Goal: Task Accomplishment & Management: Complete application form

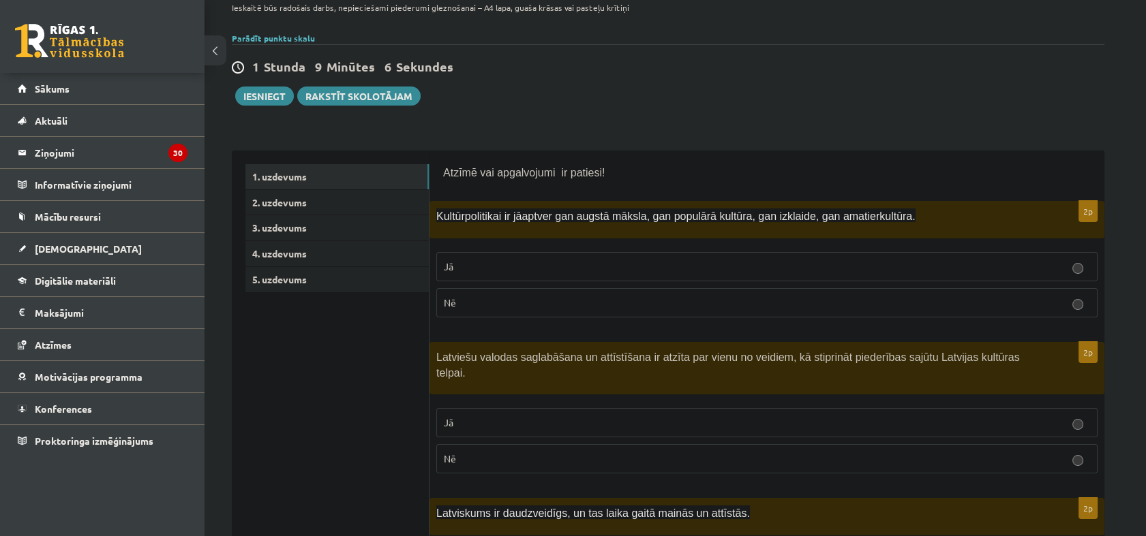
scroll to position [227, 0]
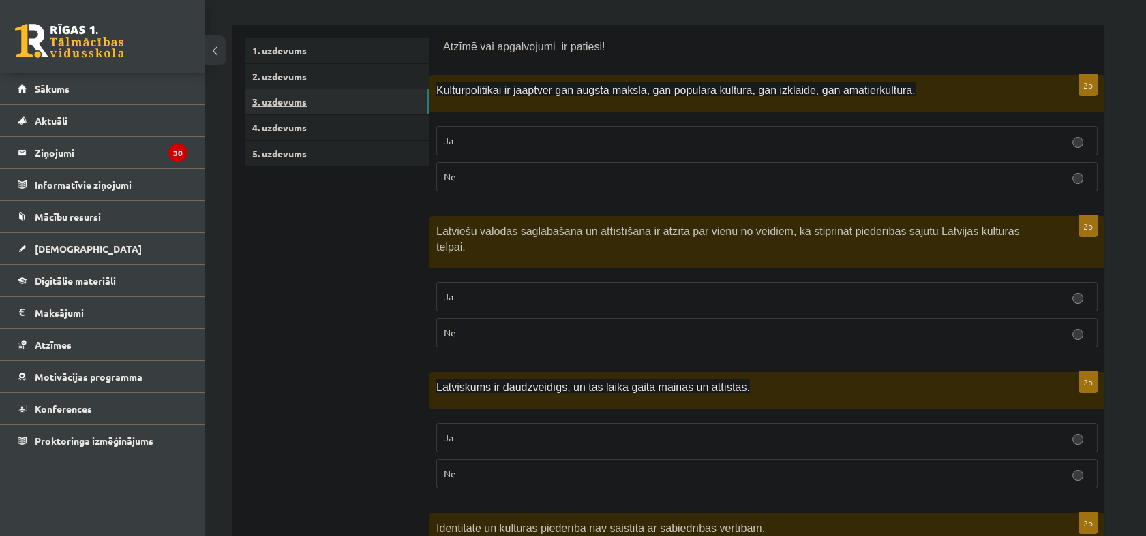
click at [318, 104] on link "3. uzdevums" at bounding box center [336, 101] width 183 height 25
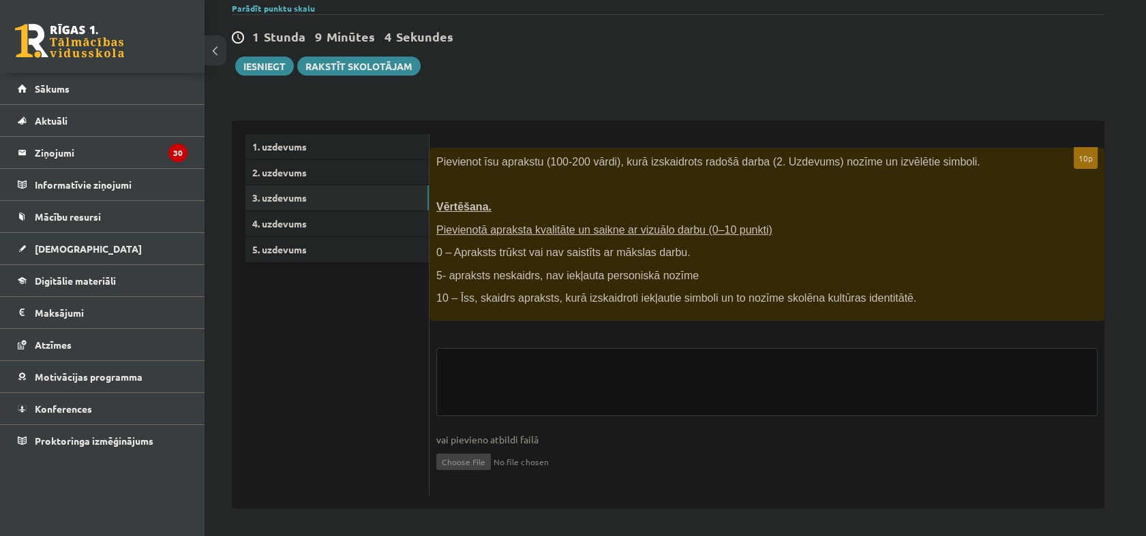
scroll to position [131, 0]
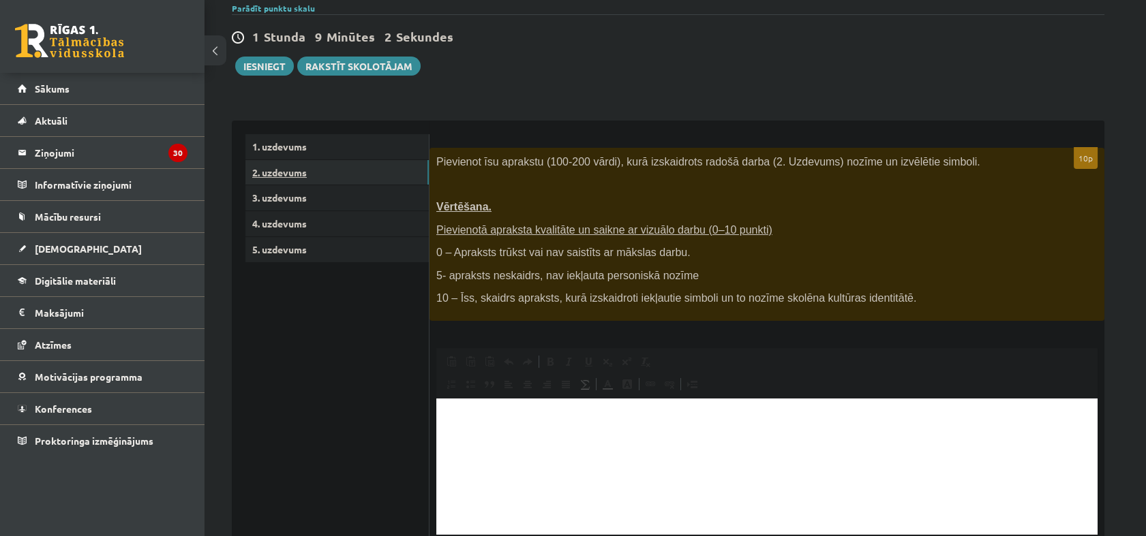
click at [311, 174] on link "2. uzdevums" at bounding box center [336, 172] width 183 height 25
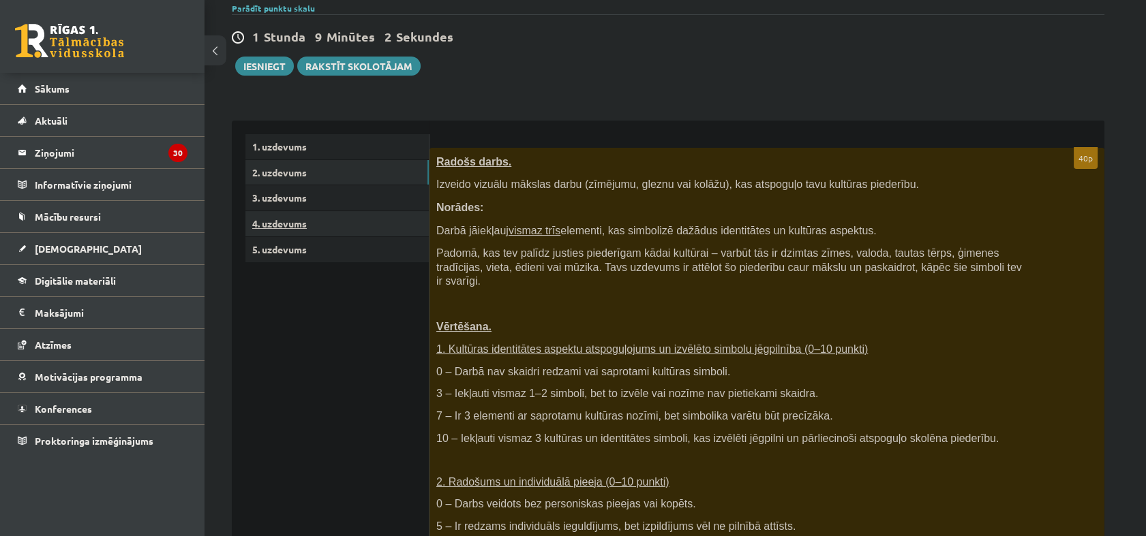
click at [322, 226] on link "4. uzdevums" at bounding box center [336, 223] width 183 height 25
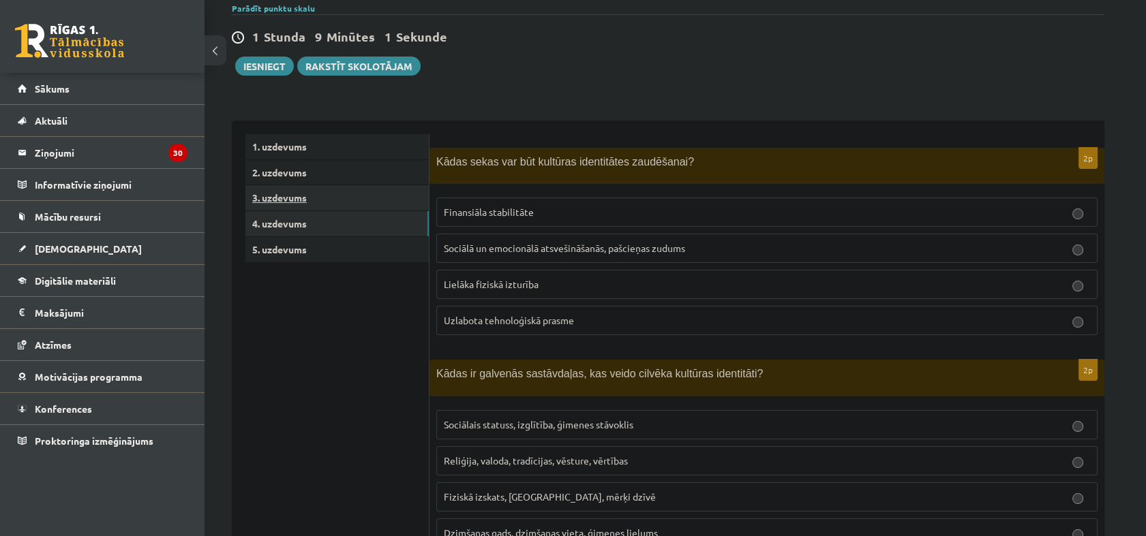
click at [311, 198] on link "3. uzdevums" at bounding box center [336, 197] width 183 height 25
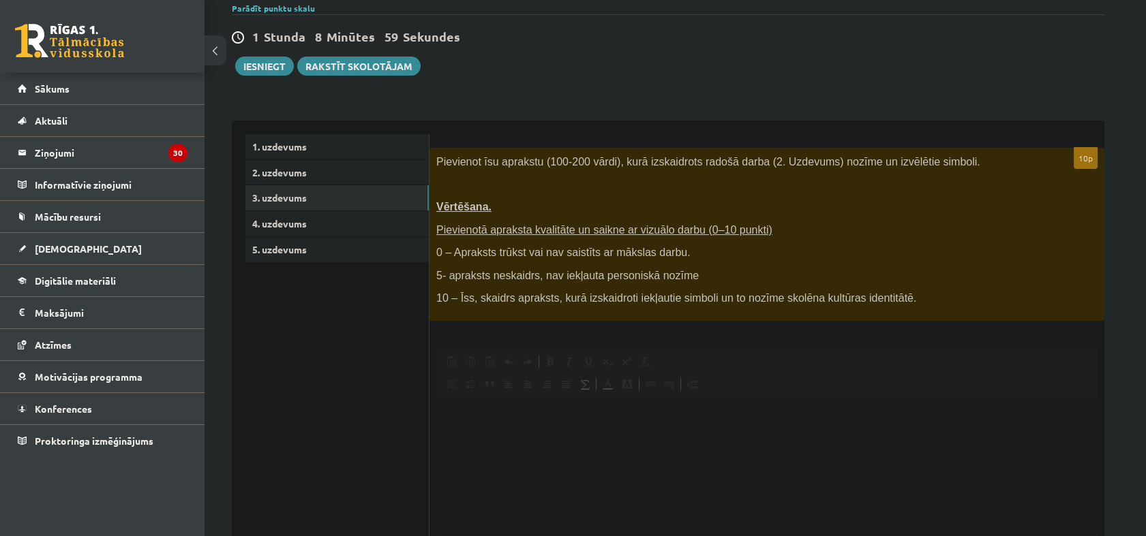
scroll to position [0, 0]
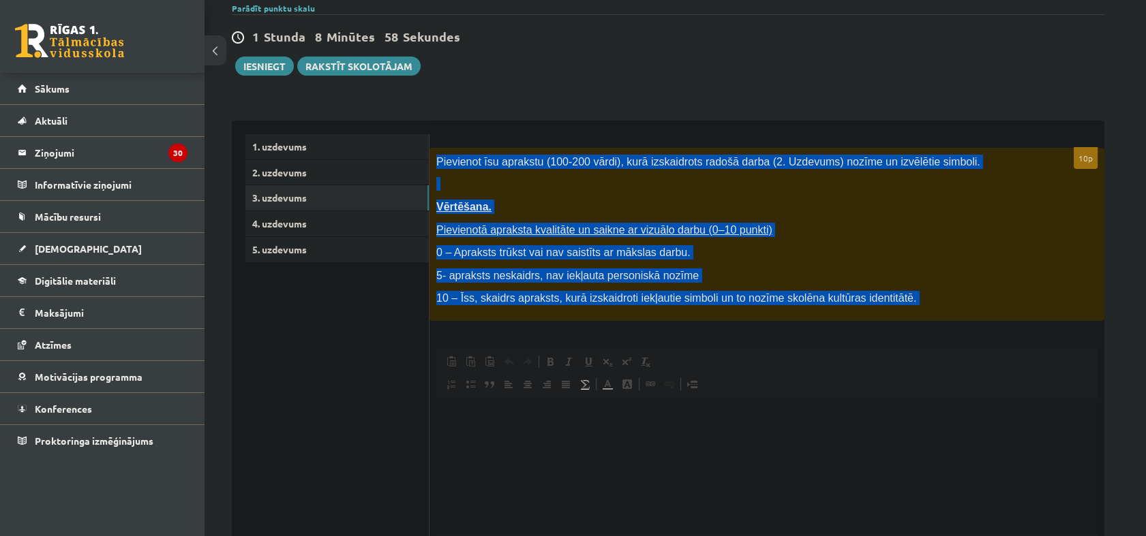
drag, startPoint x: 434, startPoint y: 157, endPoint x: 1060, endPoint y: 352, distance: 655.9
click at [1060, 352] on div "10p Pievienot īsu aprakstu (100-200 vārdi), kurā izskaidrots radošā darba (2. U…" at bounding box center [766, 388] width 675 height 481
copy div "Loremipsu dol sitametc (142-994 adipi), elit seddoeiusmo tempor incid (3. Utlab…"
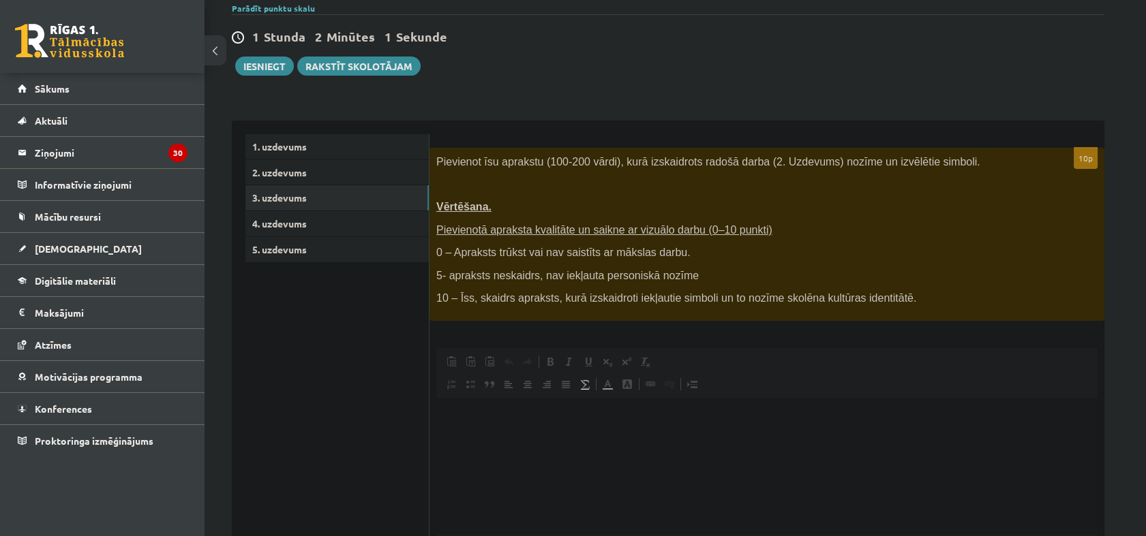
click at [327, 440] on ul "1. uzdevums 2. uzdevums 3. uzdevums 4. uzdevums 5. uzdevums" at bounding box center [337, 381] width 184 height 495
click at [319, 181] on link "2. uzdevums" at bounding box center [336, 172] width 183 height 25
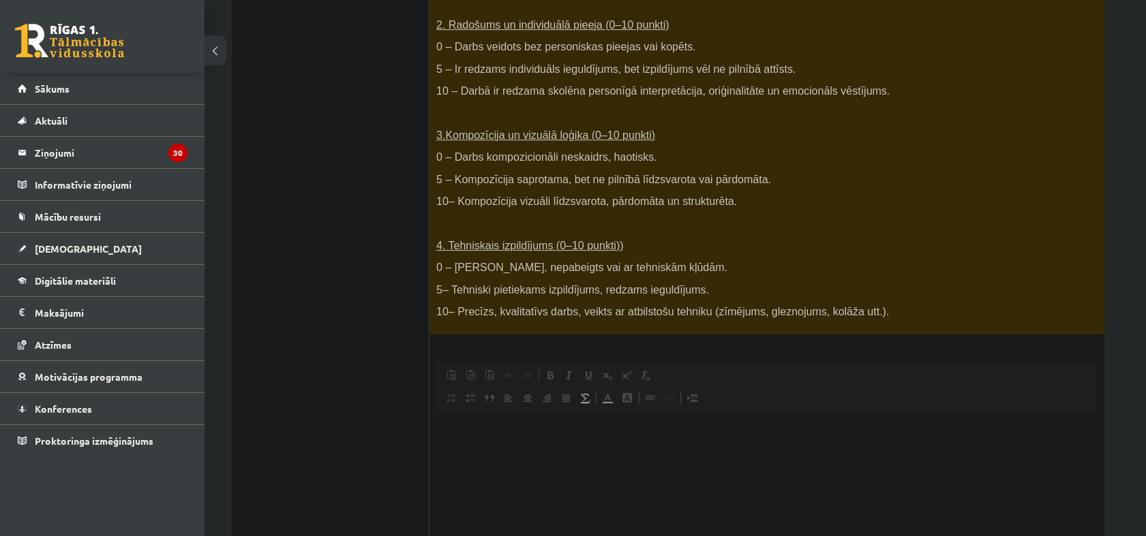
scroll to position [721, 0]
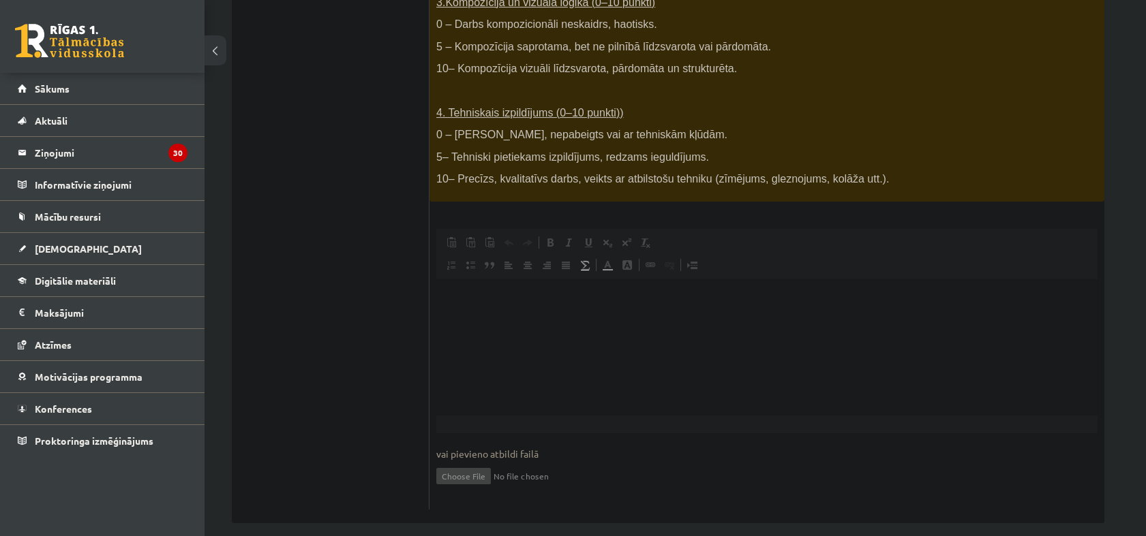
click at [472, 461] on input "file" at bounding box center [766, 475] width 661 height 28
type input "**********"
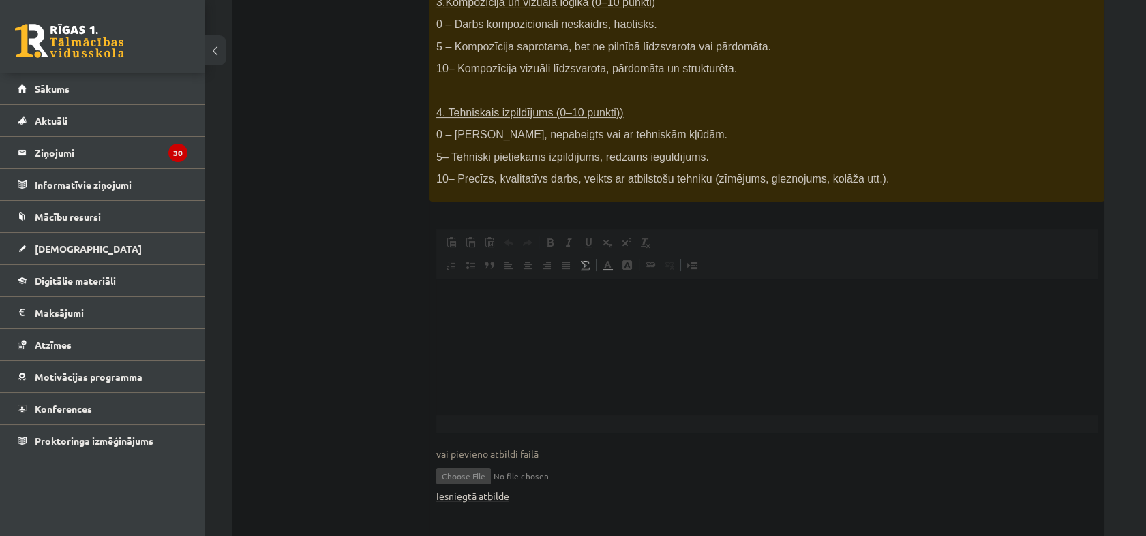
click at [503, 489] on link "Iesniegtā atbilde" at bounding box center [472, 496] width 73 height 14
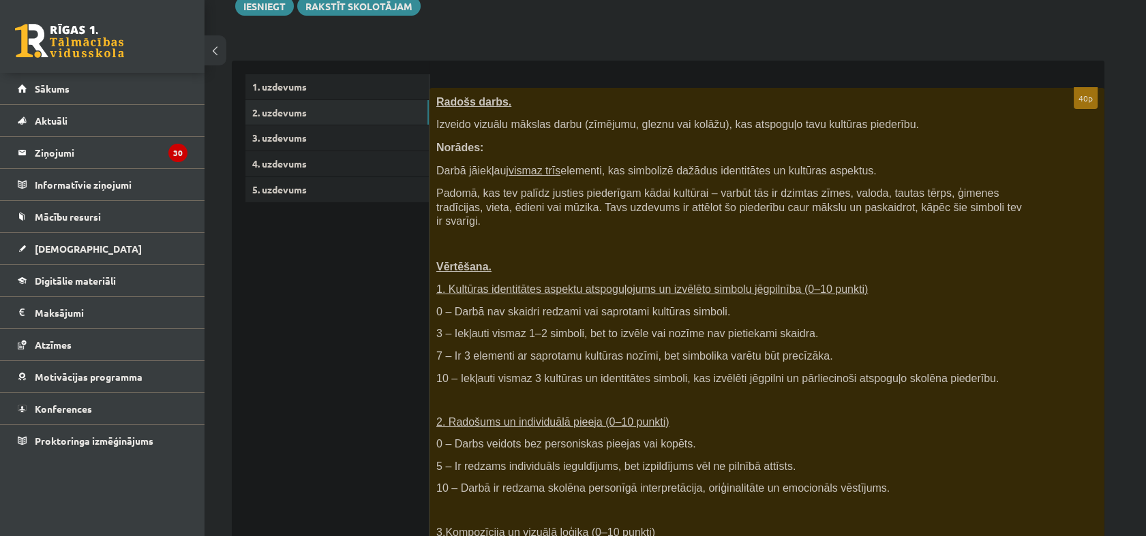
scroll to position [267, 0]
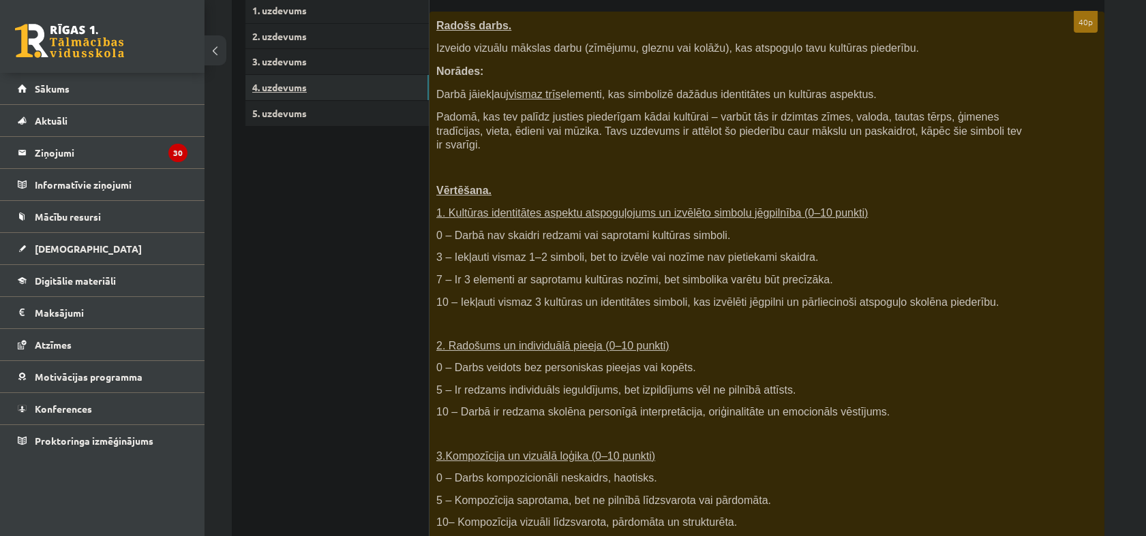
click at [330, 83] on link "4. uzdevums" at bounding box center [336, 87] width 183 height 25
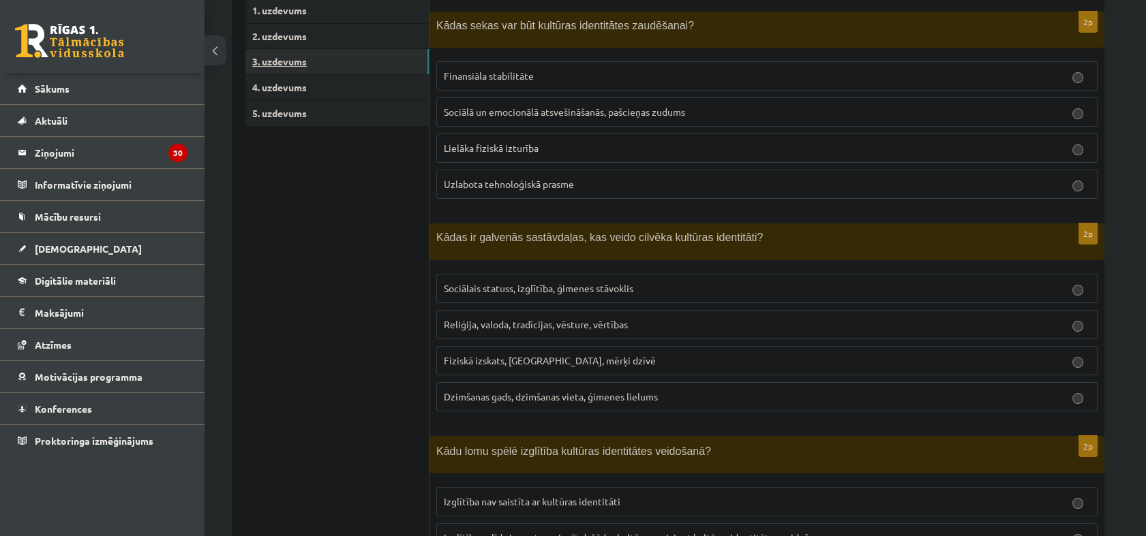
click at [356, 63] on link "3. uzdevums" at bounding box center [336, 61] width 183 height 25
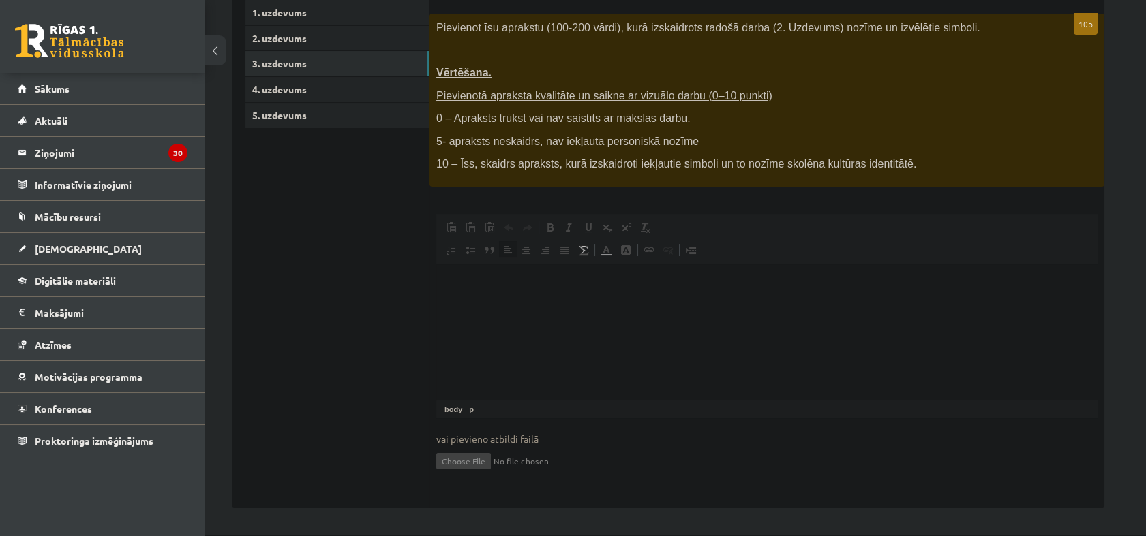
scroll to position [0, 0]
click at [577, 305] on html at bounding box center [766, 285] width 661 height 42
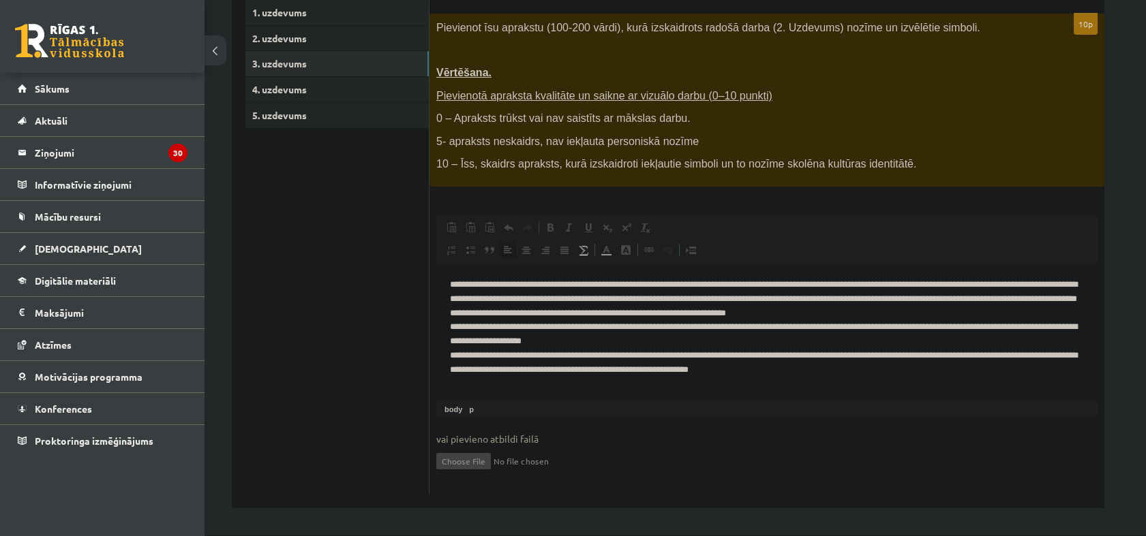
click at [859, 379] on html "**********" at bounding box center [766, 327] width 661 height 127
click at [442, 284] on html "**********" at bounding box center [766, 327] width 661 height 127
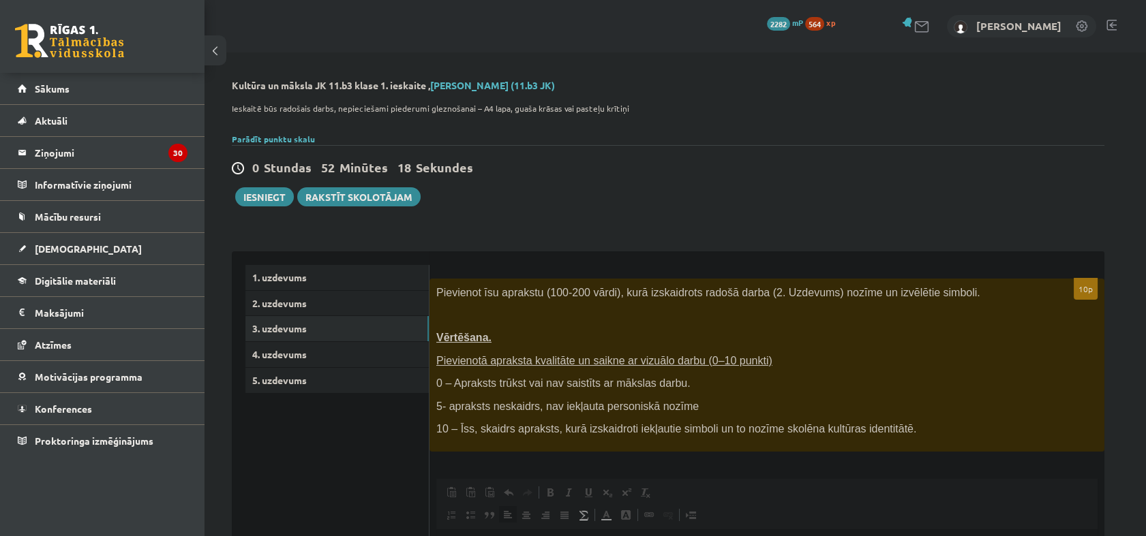
click at [688, 183] on div "0 Stundas 52 Minūtes 18 Sekundes Ieskaite saglabāta! Iesniegt Rakstīt skolotājam" at bounding box center [668, 175] width 872 height 61
click at [283, 196] on button "Iesniegt" at bounding box center [264, 196] width 59 height 19
click at [347, 382] on link "5. uzdevums" at bounding box center [336, 380] width 183 height 25
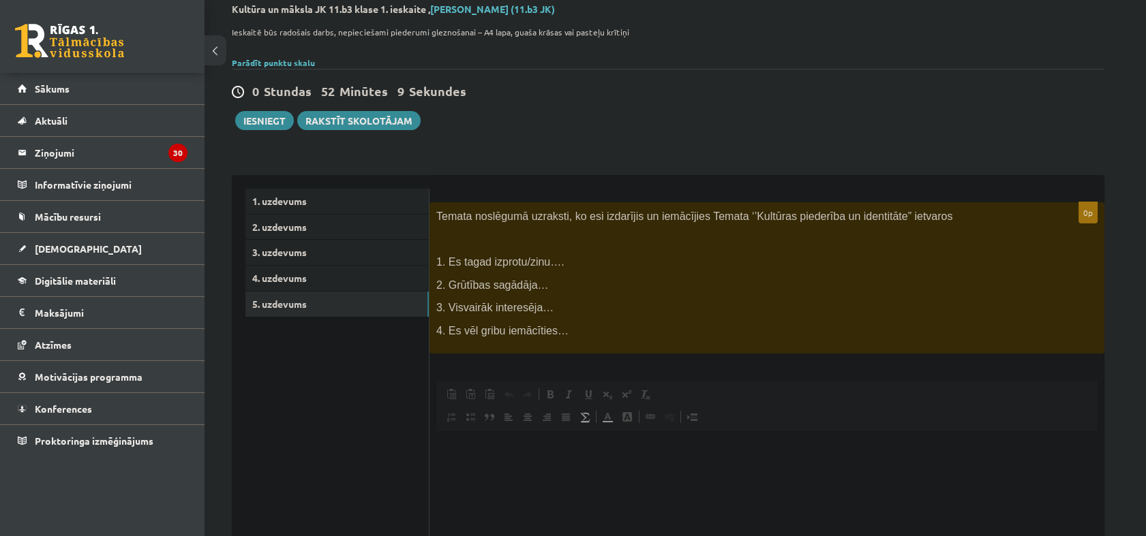
scroll to position [76, 0]
click at [271, 115] on button "Iesniegt" at bounding box center [264, 121] width 59 height 19
